Goal: Task Accomplishment & Management: Use online tool/utility

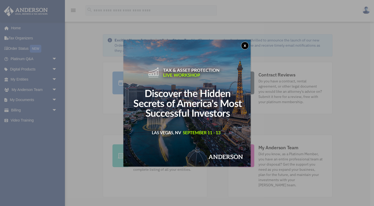
click at [246, 44] on button "x" at bounding box center [245, 46] width 8 height 8
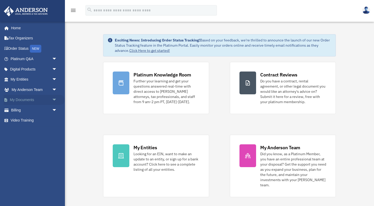
click at [36, 99] on link "My Documents arrow_drop_down" at bounding box center [34, 100] width 61 height 10
click at [54, 99] on span "arrow_drop_down" at bounding box center [57, 100] width 10 height 11
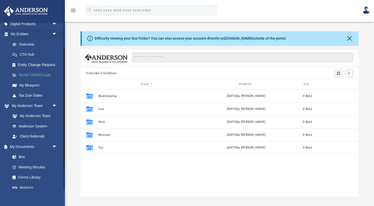
scroll to position [54, 0]
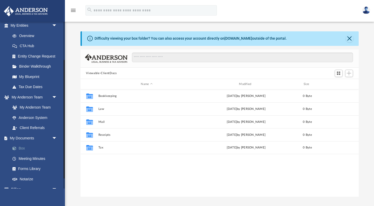
click at [21, 145] on link "Box" at bounding box center [36, 149] width 58 height 10
click at [350, 72] on span "Add" at bounding box center [349, 73] width 4 height 4
click at [342, 82] on li "Upload" at bounding box center [341, 83] width 17 height 5
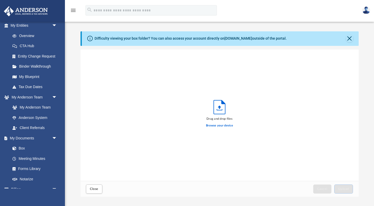
scroll to position [132, 278]
click at [215, 126] on label "Browse your device" at bounding box center [219, 126] width 27 height 5
click at [0, 0] on input "Browse your device" at bounding box center [0, 0] width 0 height 0
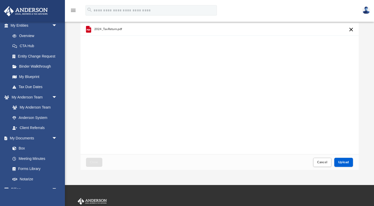
scroll to position [29, 0]
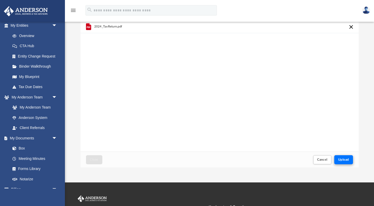
click at [344, 159] on span "Upload" at bounding box center [343, 159] width 11 height 3
